Goal: Book appointment/travel/reservation

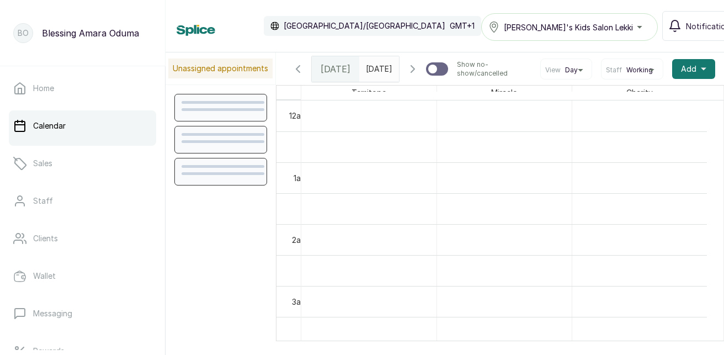
scroll to position [371, 0]
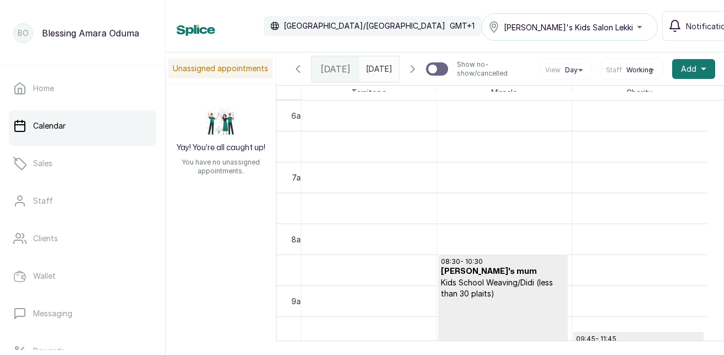
click at [715, 338] on td "12:00 - NNEOMA Kids School Weaving/Didi (over 30 plaits/pcs) Checked In 14:00 -…" at bounding box center [512, 243] width 423 height 286
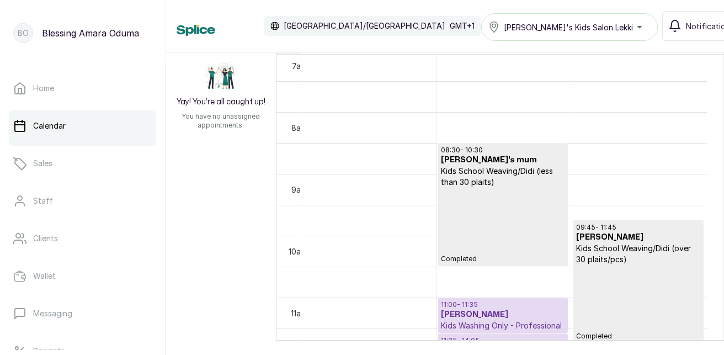
scroll to position [0, 0]
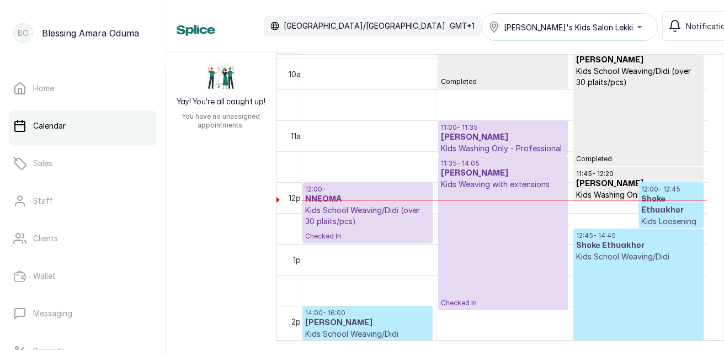
click at [403, 228] on p "Checked In" at bounding box center [367, 234] width 125 height 14
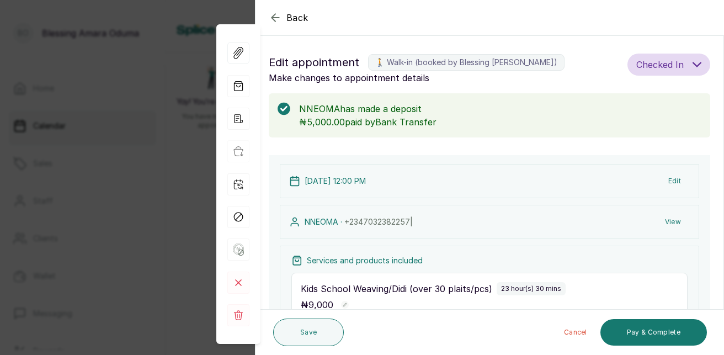
click at [719, 319] on div "Save Cancel Pay & Complete" at bounding box center [490, 332] width 469 height 45
click at [534, 321] on div "Cancel Pay & Complete" at bounding box center [527, 332] width 359 height 35
click at [524, 290] on p "23 hour(s) 30 mins" at bounding box center [531, 288] width 60 height 9
click at [719, 324] on div "Save Cancel Pay & Complete" at bounding box center [490, 332] width 469 height 45
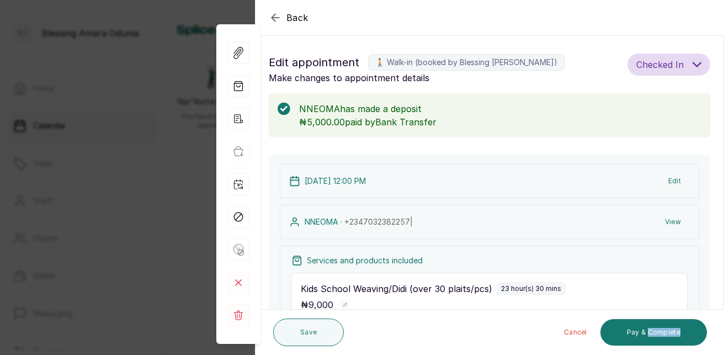
click at [719, 324] on div "Save Cancel Pay & Complete" at bounding box center [490, 332] width 469 height 45
click at [543, 288] on p "23 hour(s) 30 mins" at bounding box center [531, 288] width 60 height 9
click at [403, 264] on p "Services and products included" at bounding box center [365, 260] width 116 height 11
click at [676, 179] on button "Edit" at bounding box center [675, 181] width 30 height 20
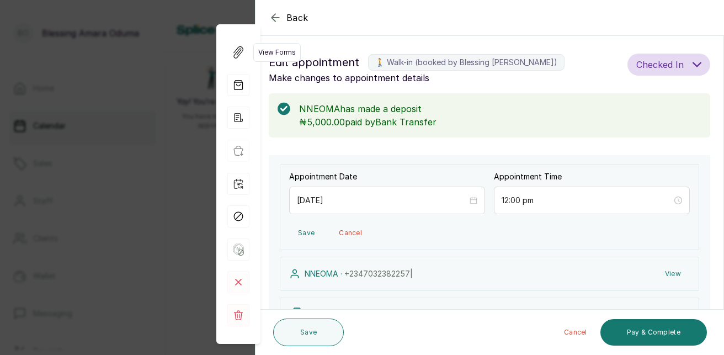
click at [237, 49] on icon "button" at bounding box center [238, 52] width 10 height 12
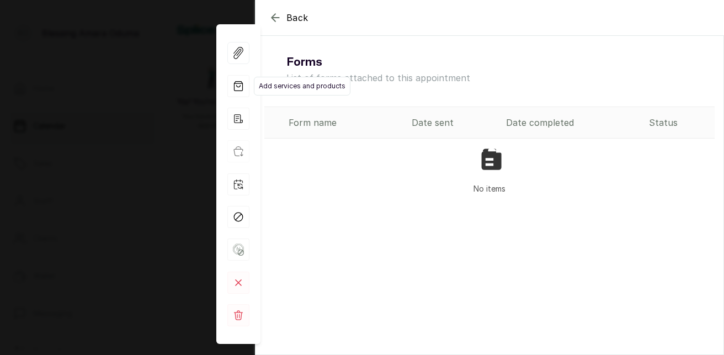
click at [235, 85] on icon "button" at bounding box center [239, 85] width 8 height 9
click at [235, 86] on icon "button" at bounding box center [239, 85] width 8 height 9
click at [289, 17] on span "Back" at bounding box center [297, 17] width 22 height 13
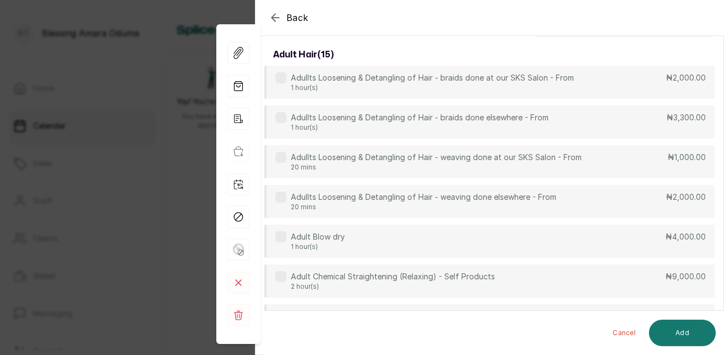
click at [655, 265] on div "Adult Chemical Straightening (Relaxing) - Self Products 2 hour(s) ₦9,000.00" at bounding box center [489, 280] width 450 height 33
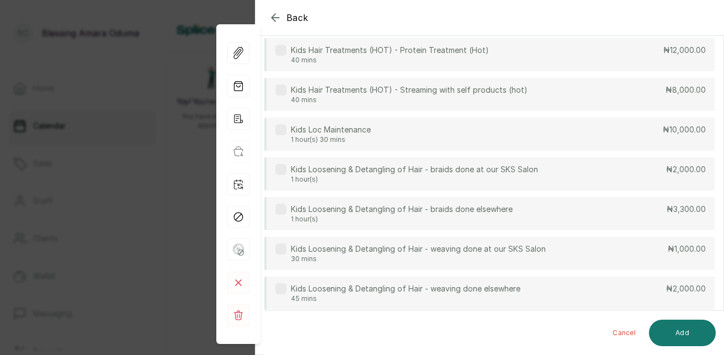
scroll to position [2246, 0]
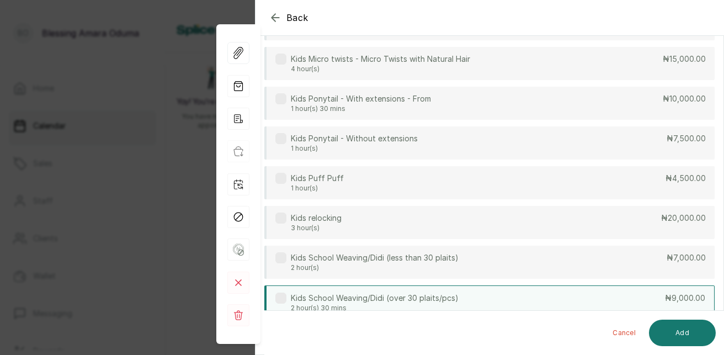
click at [676, 285] on div "Kids School Weaving/Didi (over 30 plaits/pcs) 2 hour(s) 30 mins ₦9,000.00" at bounding box center [489, 302] width 450 height 34
click at [694, 333] on button "Add" at bounding box center [682, 333] width 67 height 26
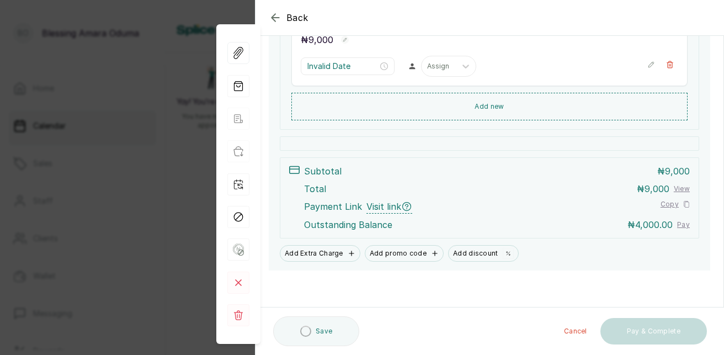
scroll to position [487, 0]
type input "2:30 pm"
type input "4:30 pm"
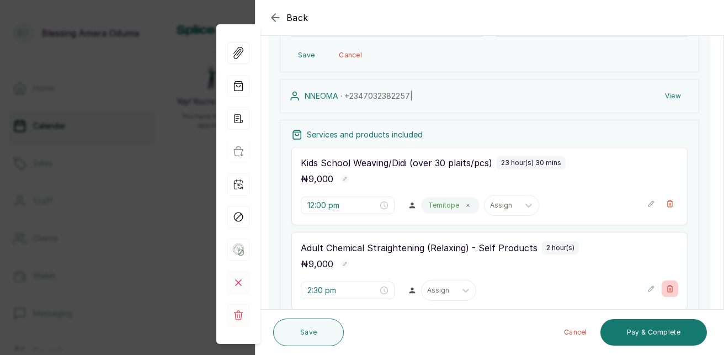
click at [667, 287] on icon "button" at bounding box center [670, 288] width 6 height 7
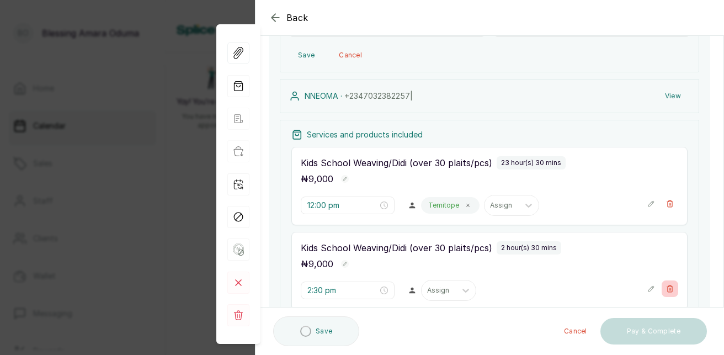
type input "4:30 pm"
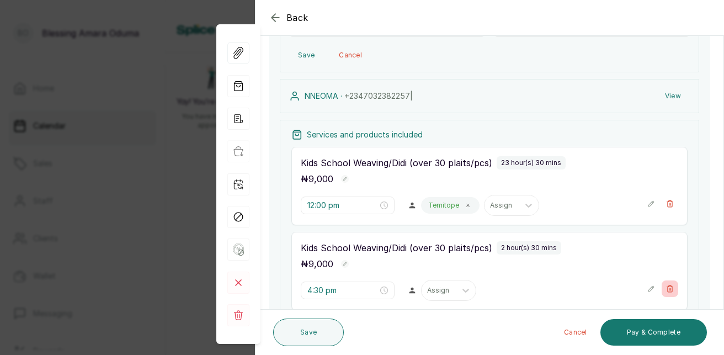
click at [667, 287] on icon "button" at bounding box center [670, 288] width 6 height 7
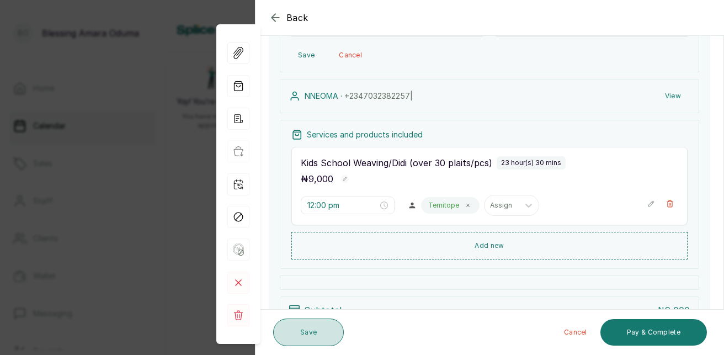
click at [306, 336] on button "Save" at bounding box center [308, 332] width 71 height 28
